Goal: Book appointment/travel/reservation

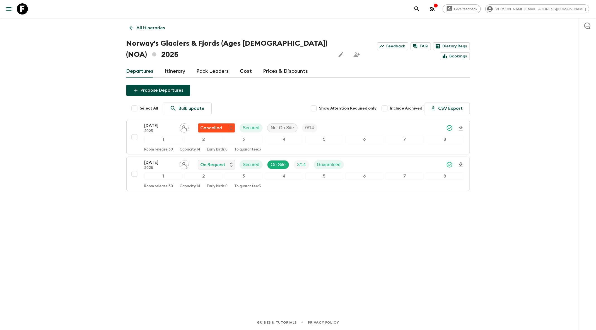
click at [420, 10] on icon "search adventures" at bounding box center [416, 9] width 7 height 7
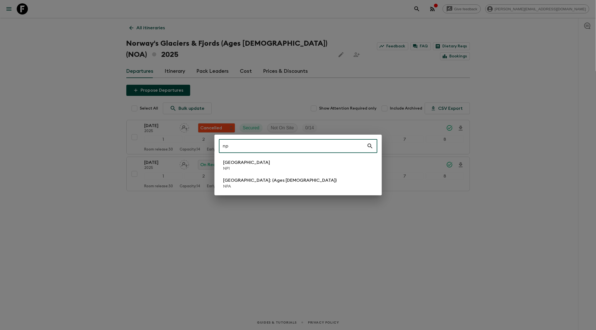
type input "np"
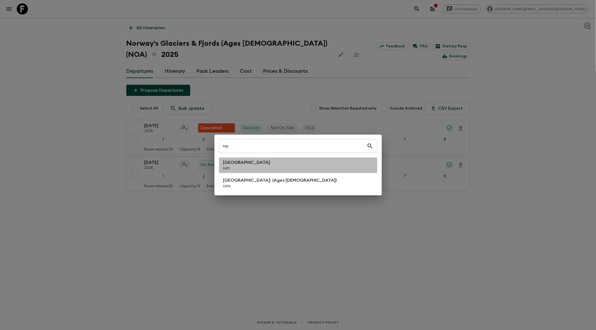
click at [279, 165] on li "Nepal NP1" at bounding box center [298, 166] width 158 height 16
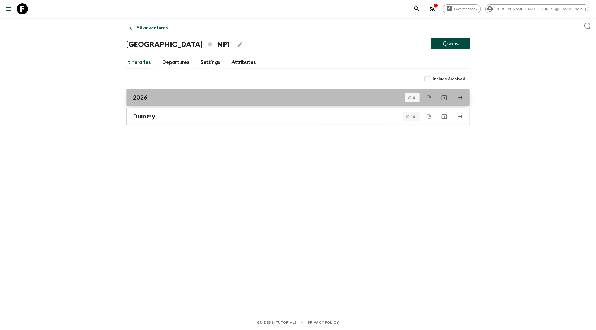
click at [195, 101] on link "2026" at bounding box center [297, 97] width 343 height 17
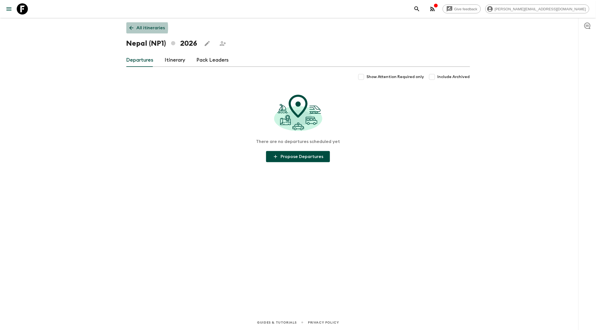
click at [132, 28] on icon at bounding box center [131, 28] width 6 height 6
